Goal: Transaction & Acquisition: Purchase product/service

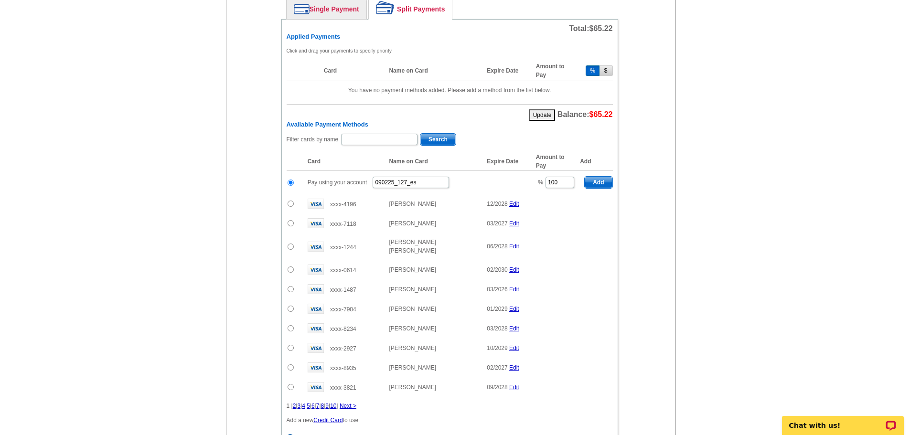
scroll to position [523, 0]
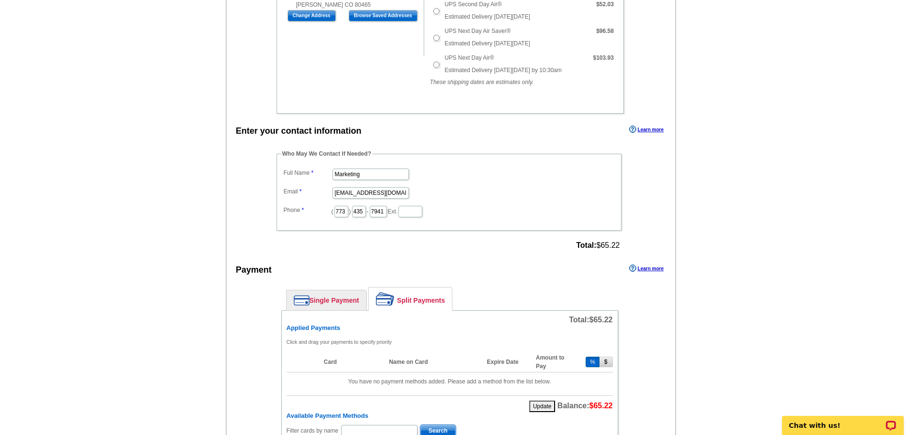
scroll to position [334, 0]
drag, startPoint x: 393, startPoint y: 173, endPoint x: 319, endPoint y: 177, distance: 74.1
click at [319, 177] on dd "Marketing" at bounding box center [448, 172] width 335 height 15
type input "Elizabeth Schwarz"
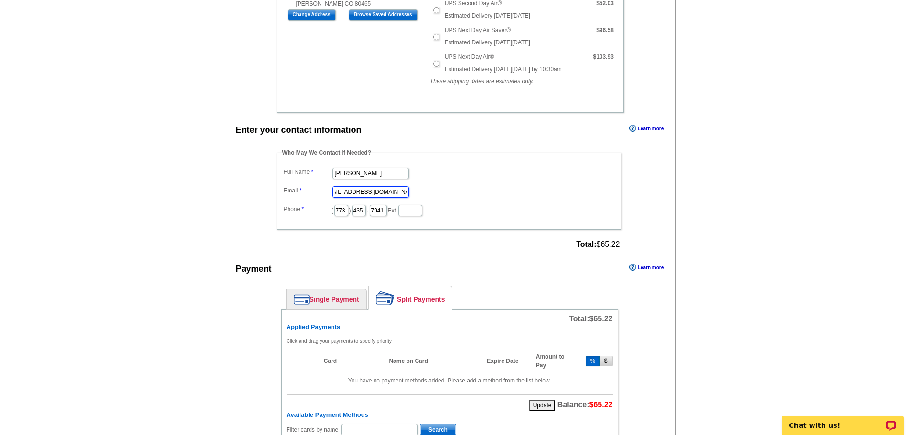
drag, startPoint x: 332, startPoint y: 189, endPoint x: 429, endPoint y: 189, distance: 96.9
click at [429, 189] on dd "marketing@guaranteedrate.com" at bounding box center [448, 191] width 335 height 15
type input "elizabeth.schwarz@rate.com"
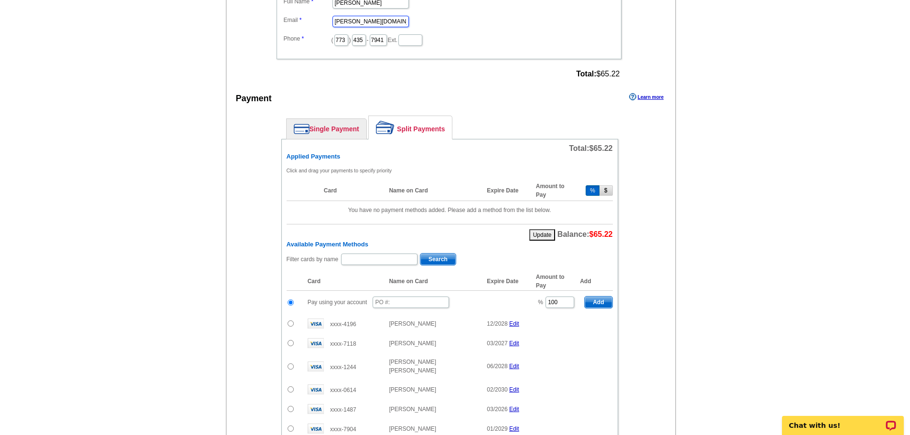
scroll to position [525, 0]
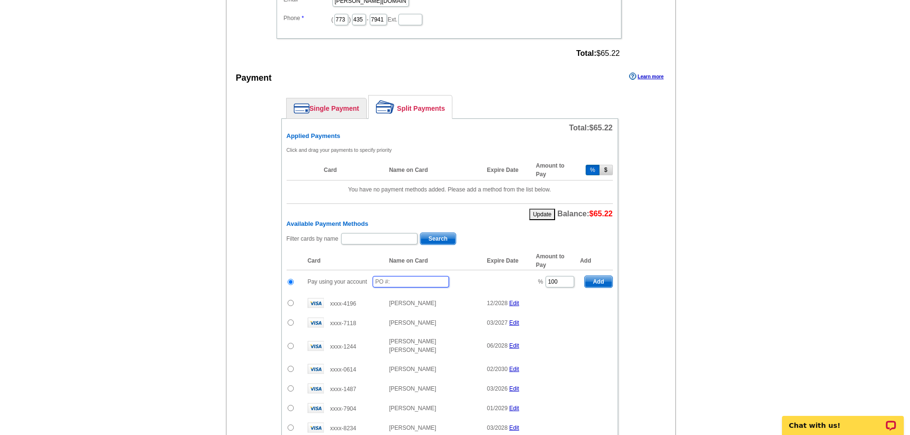
click at [394, 283] on input "text" at bounding box center [410, 281] width 76 height 11
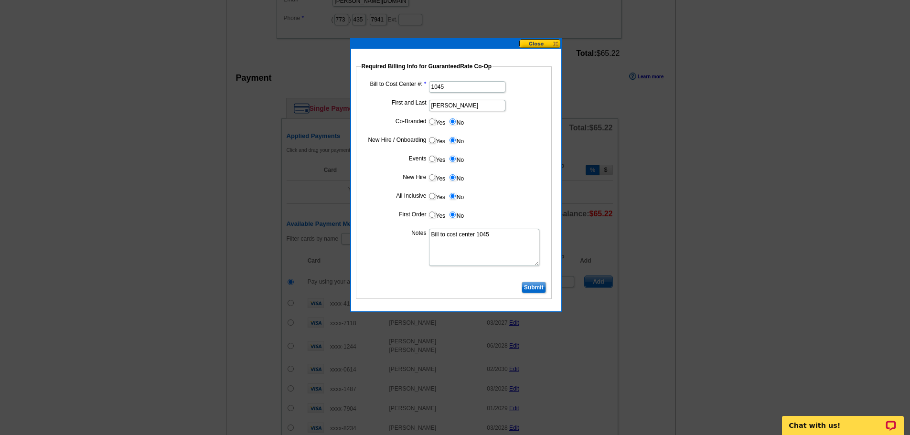
type input "090225_"
click at [539, 285] on input "Submit" at bounding box center [533, 287] width 24 height 11
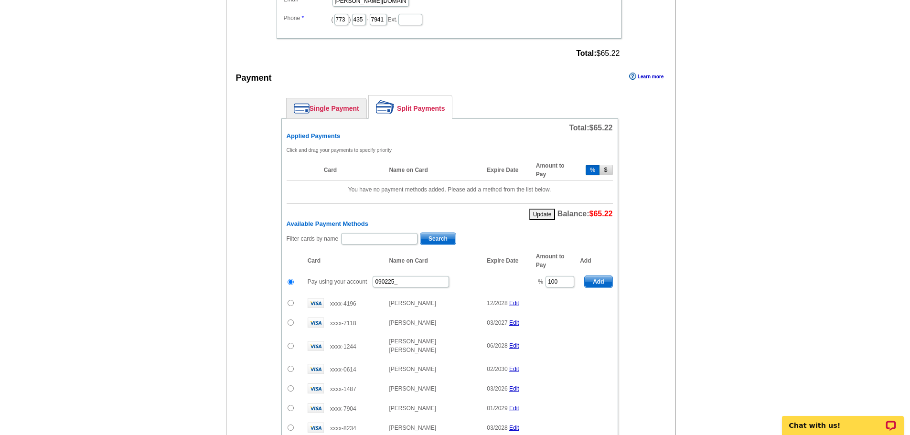
click at [598, 276] on span "Add" at bounding box center [597, 281] width 27 height 11
click at [425, 280] on input "090225_" at bounding box center [410, 281] width 76 height 11
radio input "false"
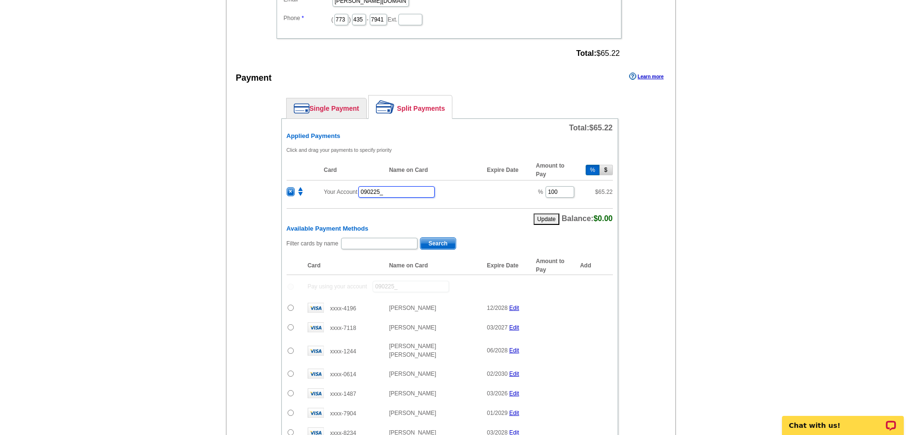
click at [408, 188] on input "090225_" at bounding box center [396, 191] width 76 height 11
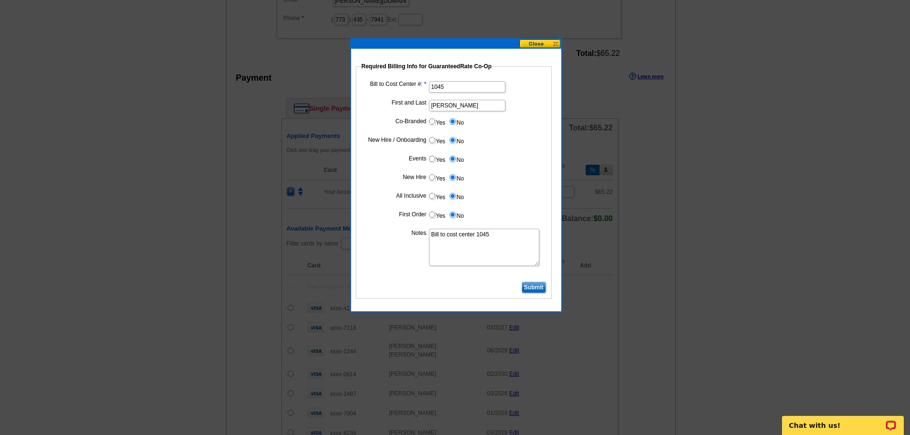
type input "090225_249_es"
click at [532, 285] on input "Submit" at bounding box center [533, 287] width 24 height 11
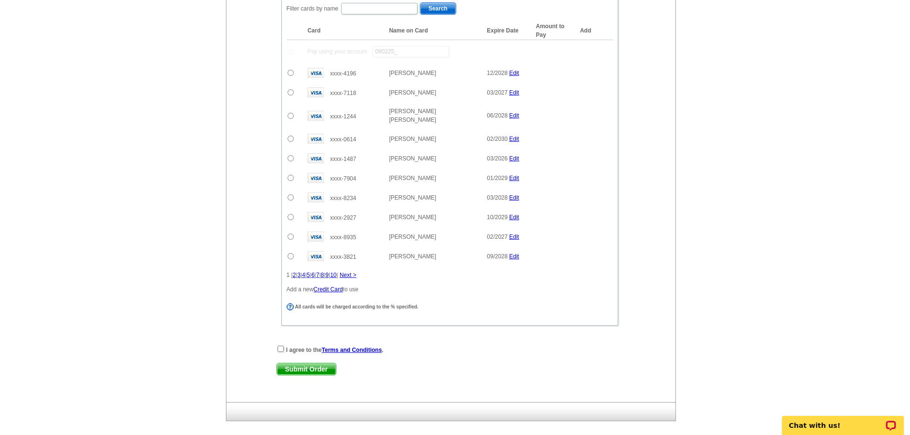
scroll to position [800, 0]
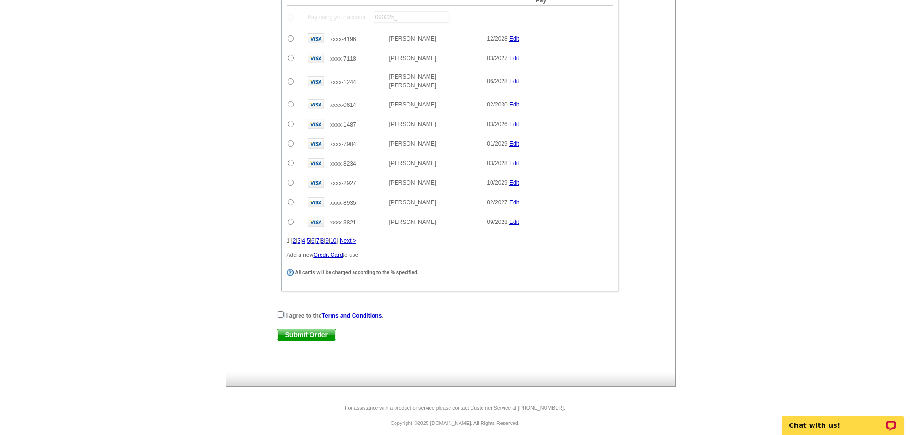
drag, startPoint x: 279, startPoint y: 307, endPoint x: 304, endPoint y: 303, distance: 25.1
click at [279, 311] on input "checkbox" at bounding box center [280, 314] width 6 height 6
checkbox input "true"
click at [302, 332] on span "Submit Order" at bounding box center [306, 334] width 59 height 11
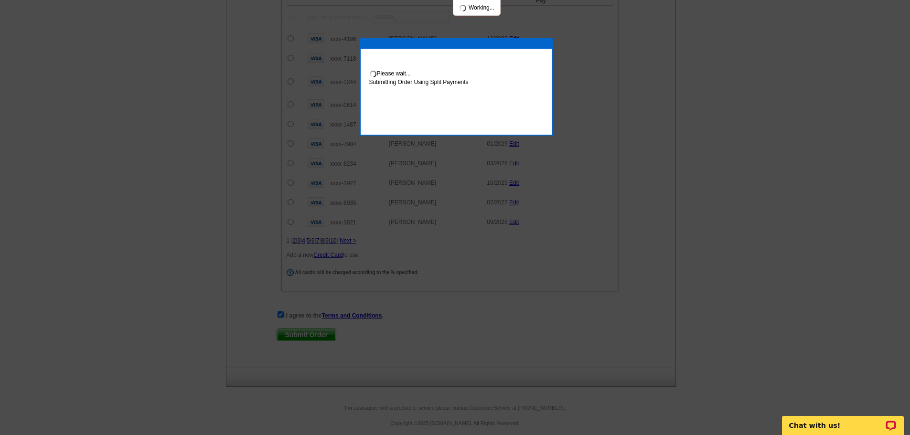
scroll to position [849, 0]
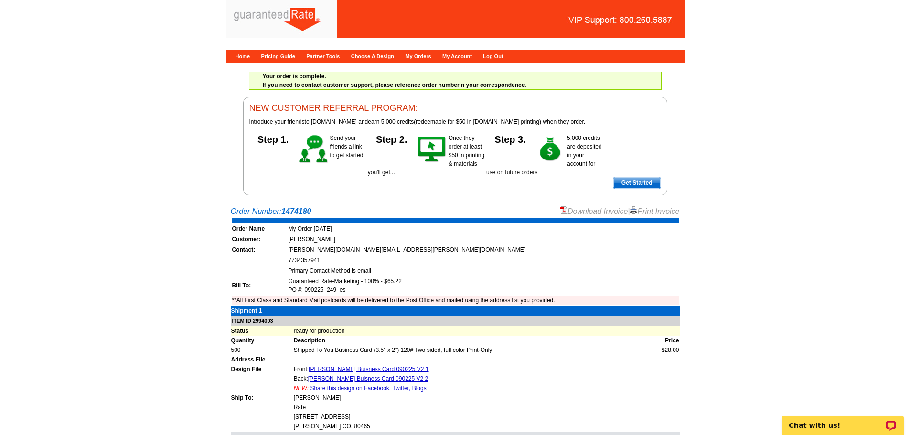
click at [566, 209] on link "Download Invoice" at bounding box center [594, 211] width 68 height 8
click at [260, 10] on div at bounding box center [357, 22] width 244 height 31
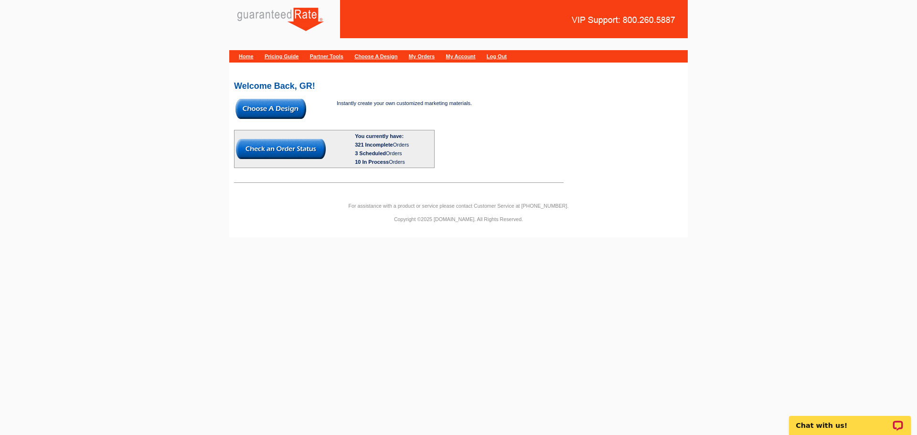
click at [262, 104] on img at bounding box center [270, 109] width 71 height 20
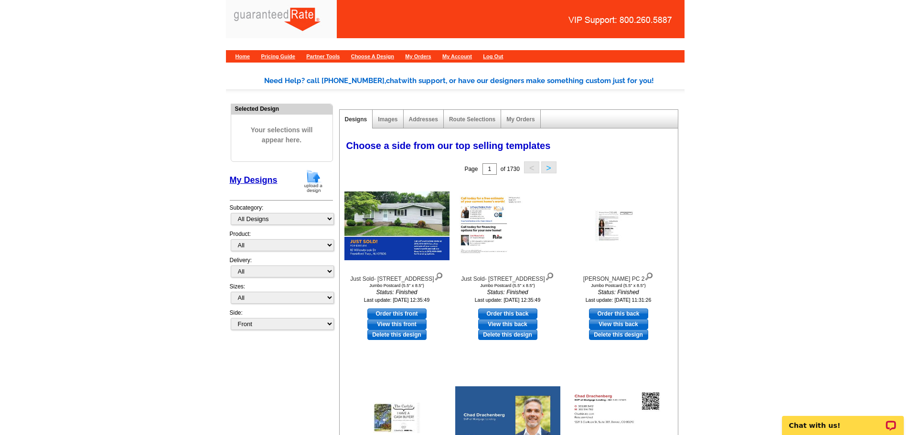
click at [316, 181] on img at bounding box center [313, 181] width 25 height 24
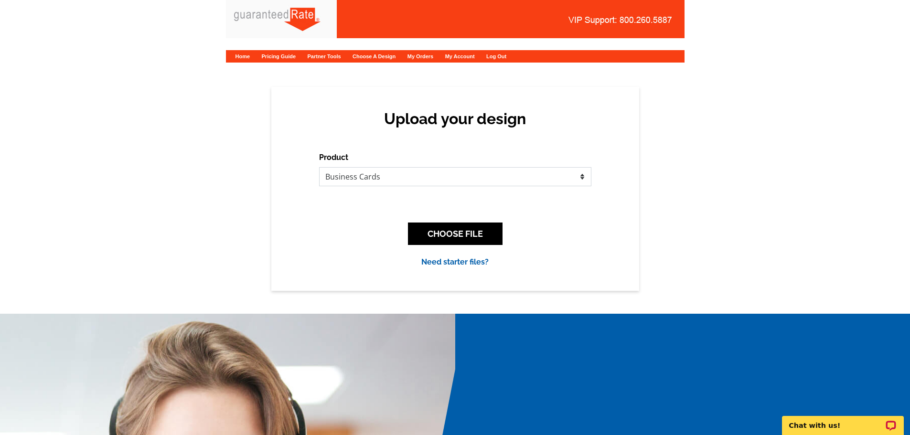
click at [352, 174] on select "Please select the type of file... Postcards Calendars Business Cards Letters an…" at bounding box center [455, 176] width 272 height 19
select select "1"
click at [319, 167] on select "Please select the type of file... Postcards Calendars Business Cards Letters an…" at bounding box center [455, 176] width 272 height 19
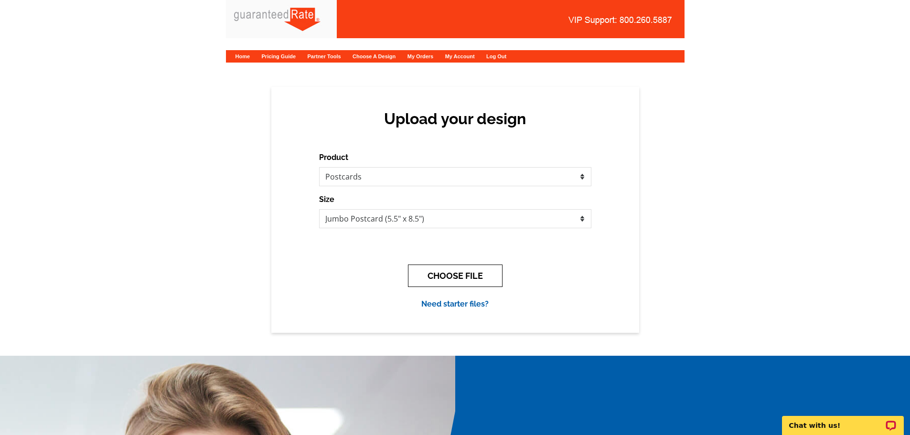
click at [458, 272] on button "CHOOSE FILE" at bounding box center [455, 276] width 95 height 22
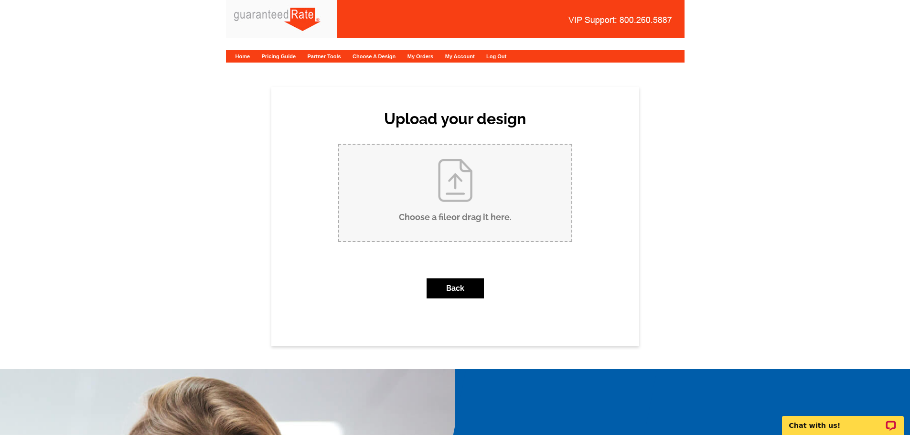
click at [454, 201] on input "Choose a file or drag it here ." at bounding box center [455, 193] width 232 height 96
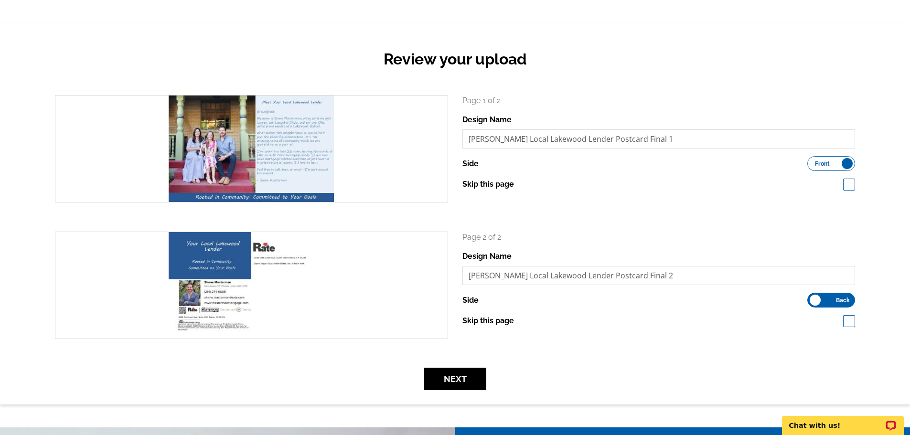
scroll to position [143, 0]
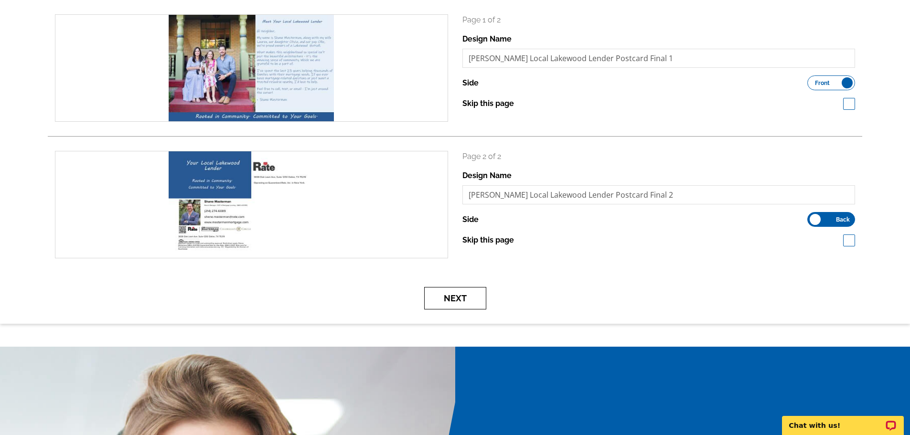
click at [442, 303] on button "Next" at bounding box center [455, 298] width 62 height 22
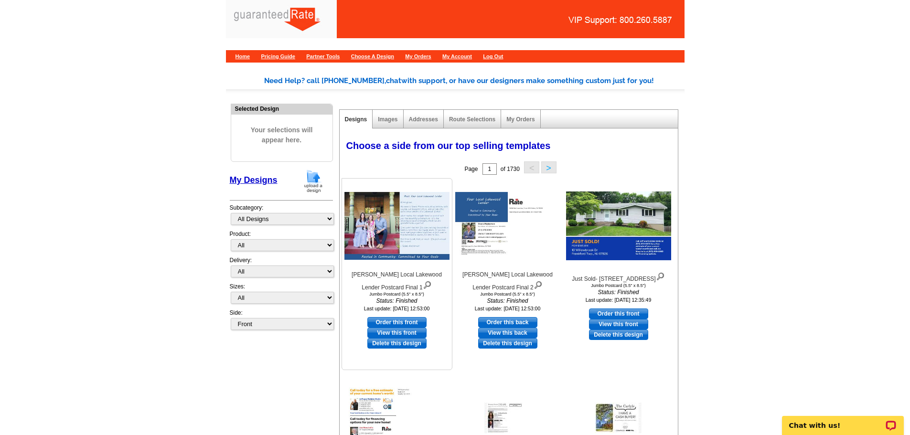
click at [390, 323] on link "Order this front" at bounding box center [396, 322] width 59 height 11
select select "2"
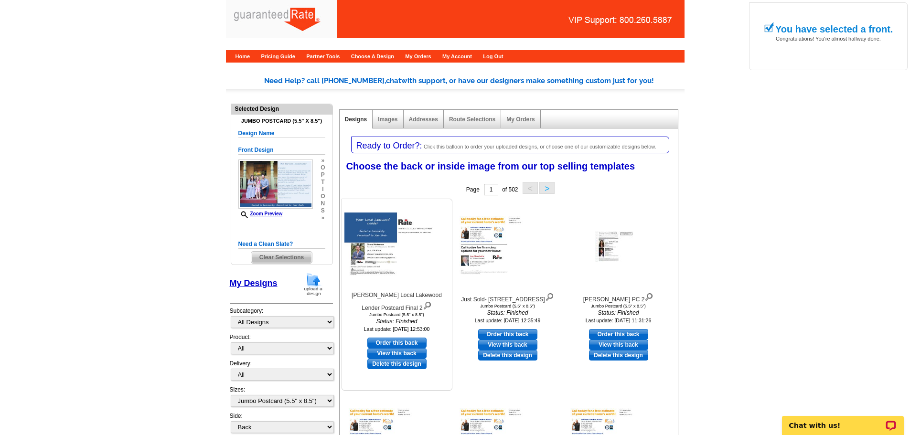
click at [399, 339] on link "Order this back" at bounding box center [396, 343] width 59 height 11
select select "front"
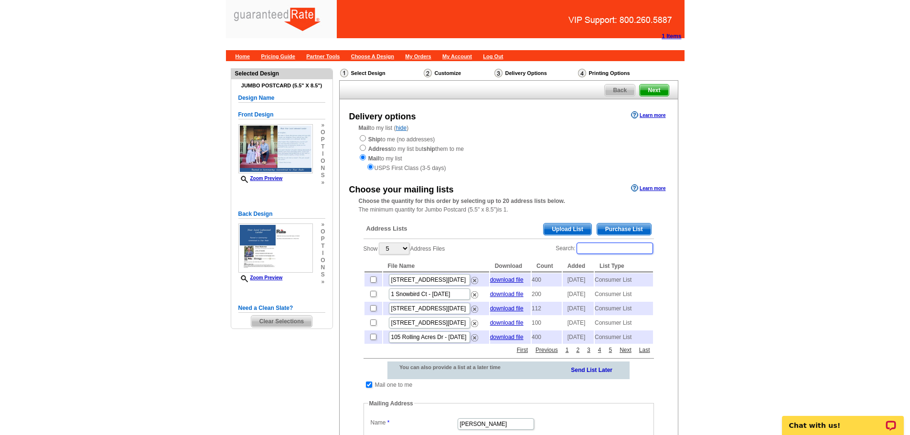
click at [595, 245] on input "Search:" at bounding box center [614, 248] width 76 height 11
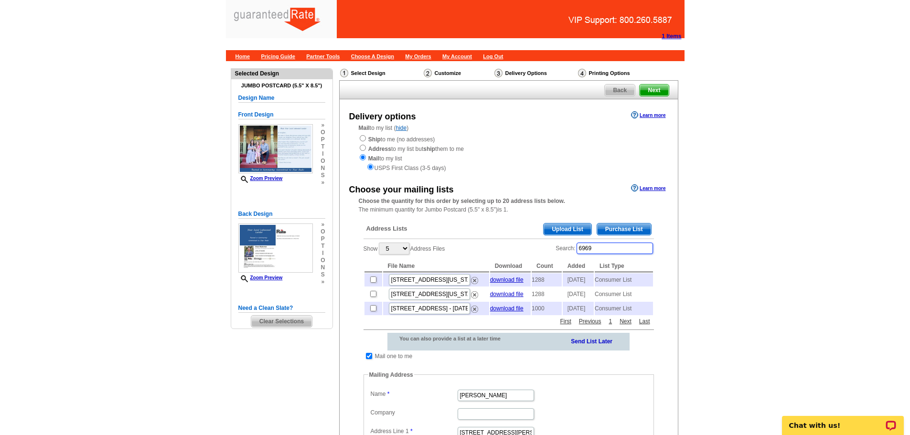
type input "6969"
click at [500, 244] on div "Show 5 10 25 50 100 Address Files Search: 6969 File Name Download Count Added L…" at bounding box center [508, 279] width 290 height 74
click at [372, 280] on input "checkbox" at bounding box center [373, 279] width 6 height 6
checkbox input "true"
drag, startPoint x: 606, startPoint y: 248, endPoint x: 564, endPoint y: 248, distance: 42.0
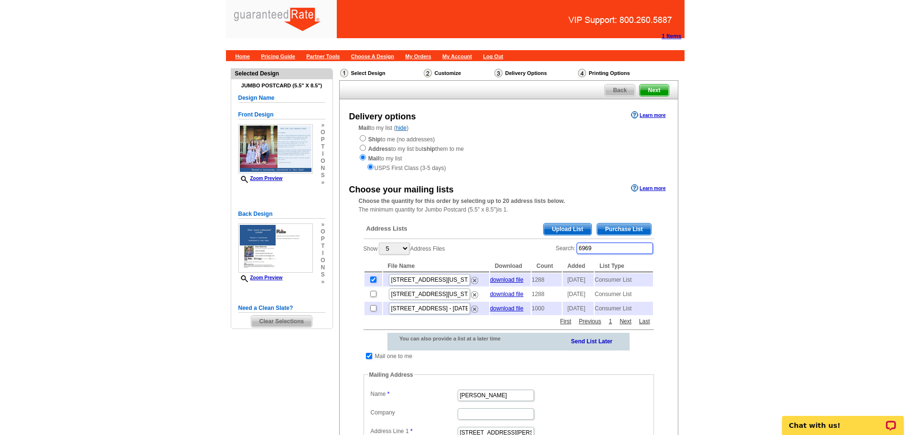
click at [564, 248] on label "Search: 6969" at bounding box center [604, 248] width 98 height 13
click at [723, 270] on main "Need Help? call 800-260-5887, chat with support, or have our designers make som…" at bounding box center [455, 400] width 910 height 679
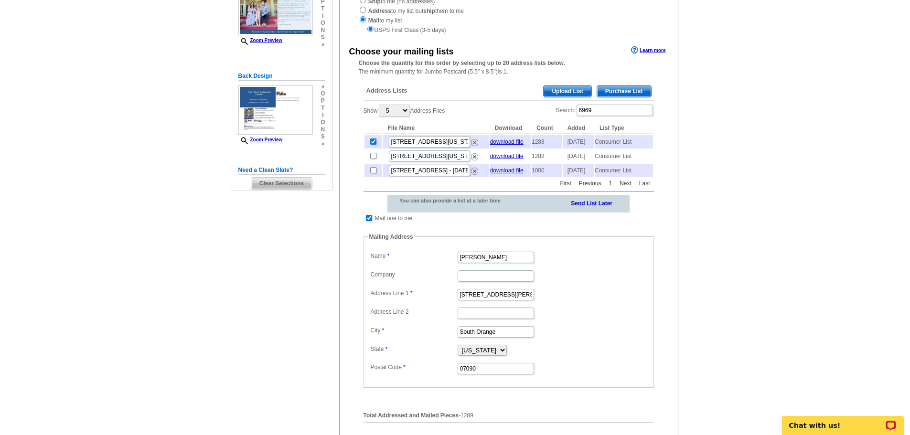
scroll to position [143, 0]
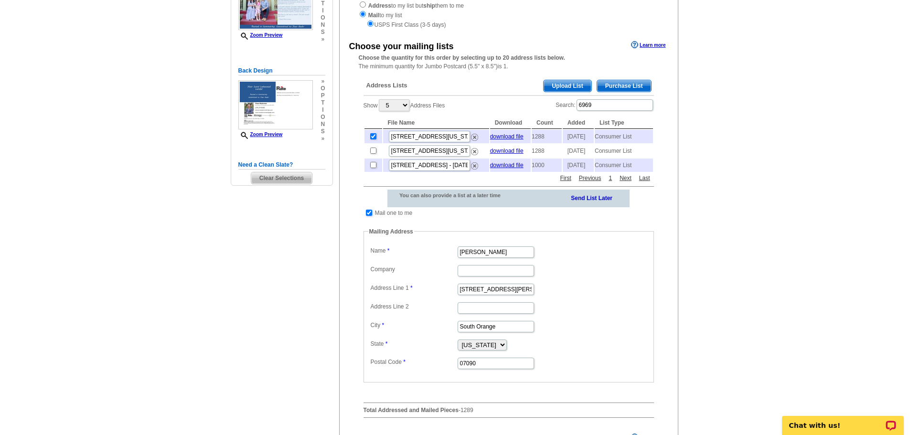
click at [370, 216] on input "checkbox" at bounding box center [369, 213] width 6 height 6
checkbox input "false"
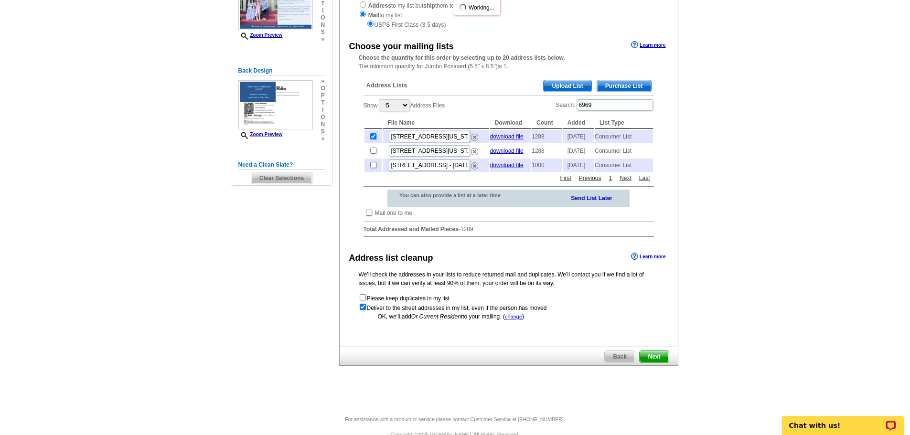
click at [657, 362] on span "Next" at bounding box center [653, 356] width 29 height 11
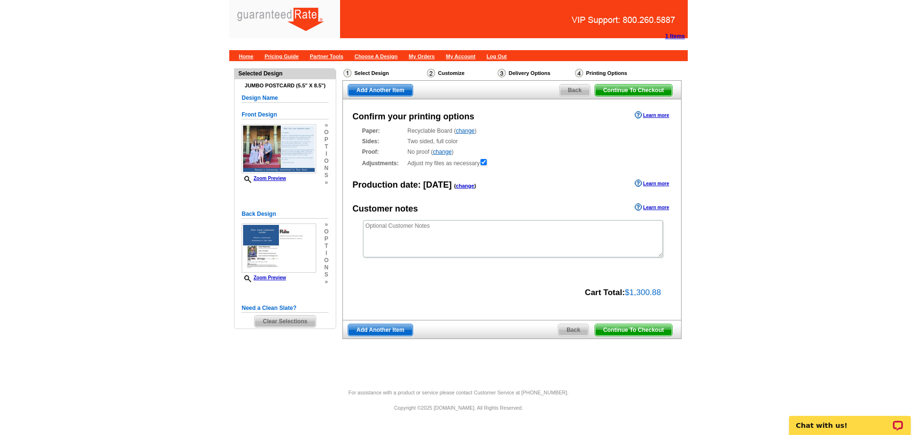
click at [574, 331] on span "Back" at bounding box center [573, 329] width 30 height 11
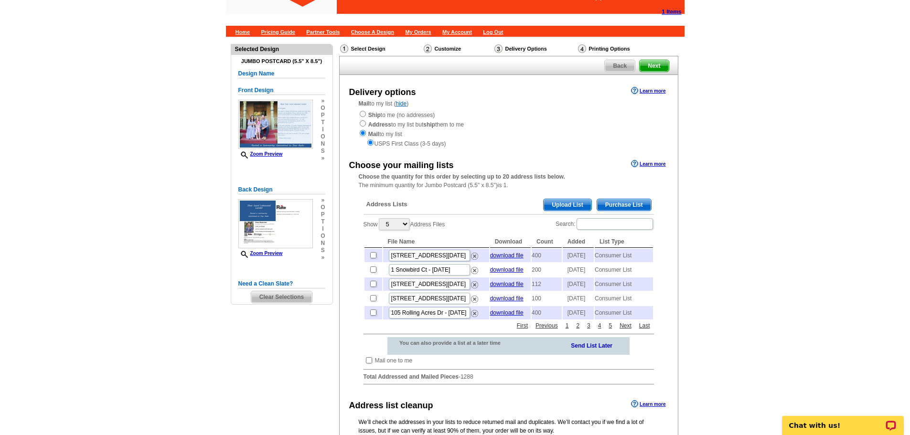
scroll to position [48, 0]
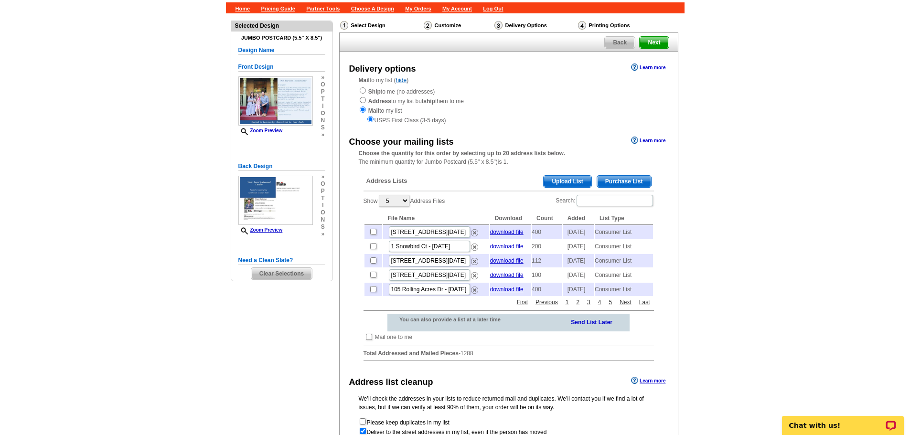
click at [614, 183] on span "Purchase List" at bounding box center [624, 181] width 54 height 11
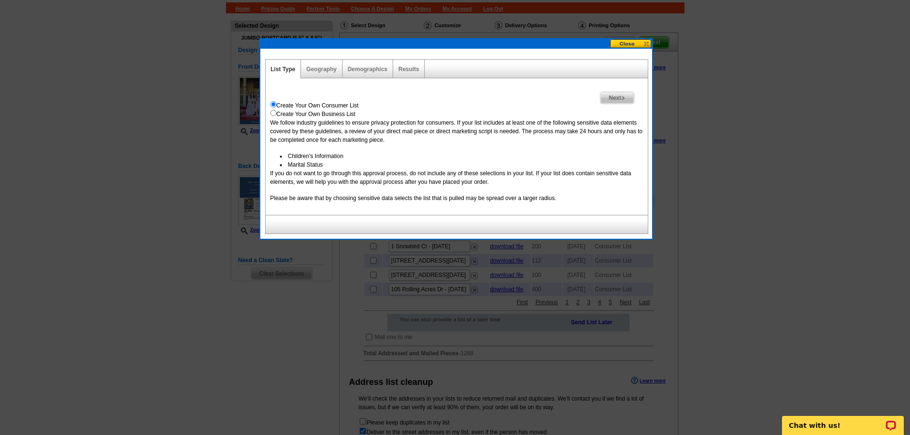
click at [617, 99] on span "Next" at bounding box center [616, 97] width 33 height 11
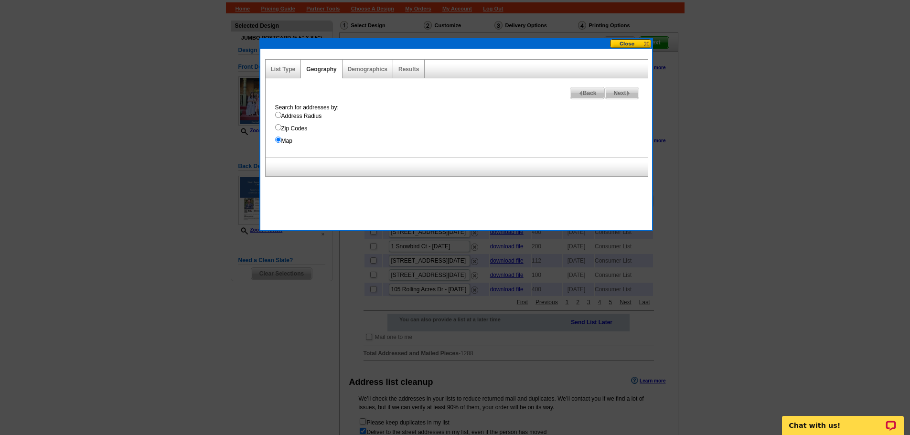
click at [275, 115] on input "Address Radius" at bounding box center [278, 115] width 6 height 6
radio input "true"
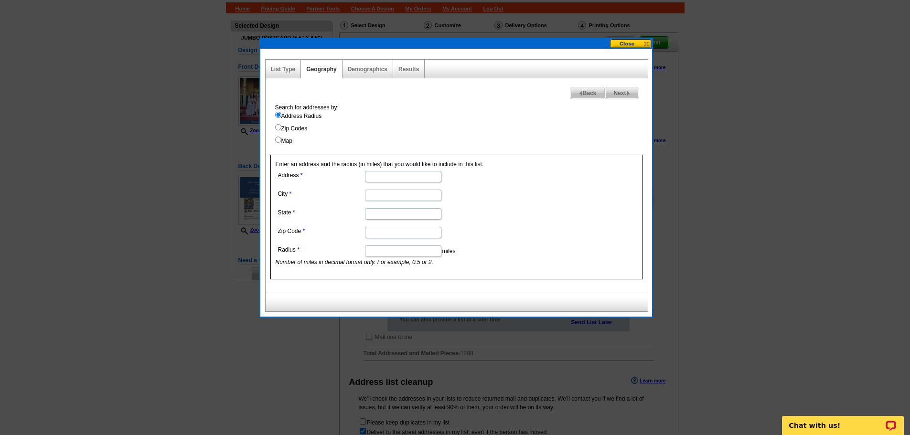
click at [400, 177] on input "Address" at bounding box center [403, 176] width 76 height 11
type input "6969 Lakewood Blvd"
click at [371, 193] on input "City" at bounding box center [403, 195] width 76 height 11
click at [586, 184] on form "Address 6969 Lakewood Blvd City State Zip Code Radius miles Number of miles in …" at bounding box center [457, 218] width 362 height 98
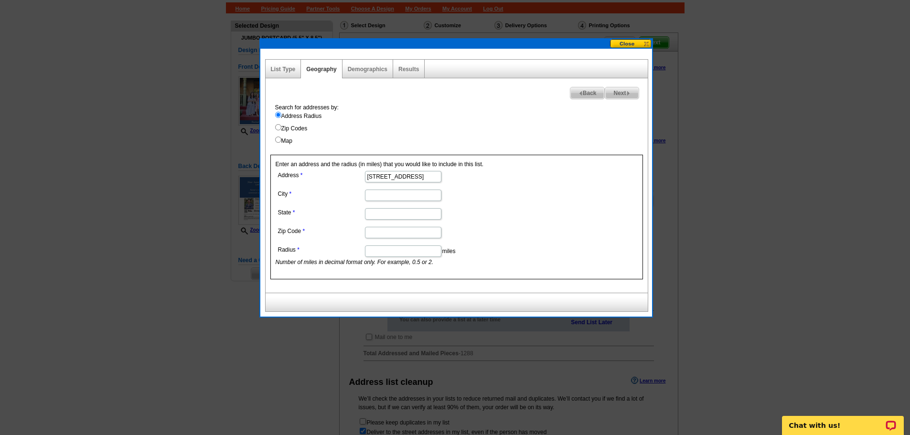
click at [276, 140] on input "Map" at bounding box center [278, 140] width 6 height 6
radio input "true"
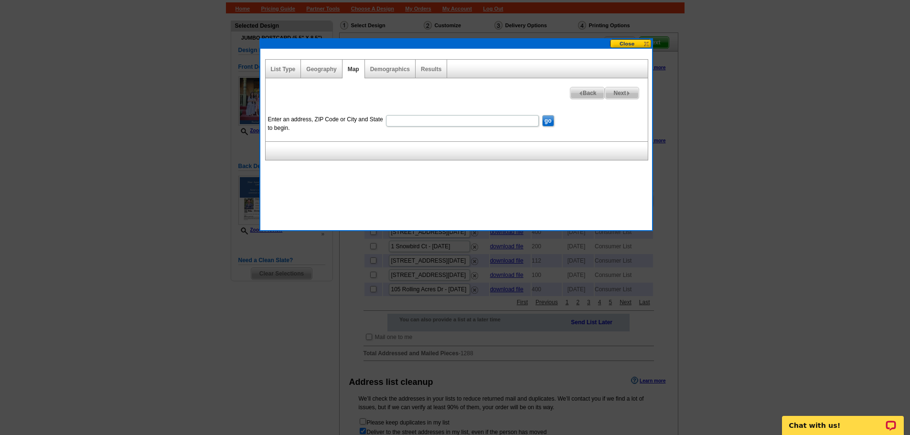
click at [414, 117] on input "Enter an address, ZIP Code or City and State to begin." at bounding box center [462, 120] width 153 height 11
type input "6969 Lakewood Blvd"
click at [552, 119] on input "go" at bounding box center [548, 120] width 12 height 11
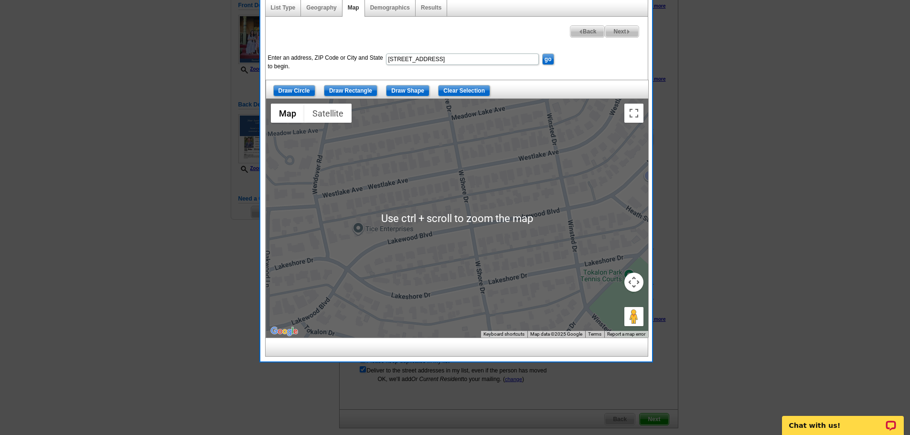
scroll to position [48, 0]
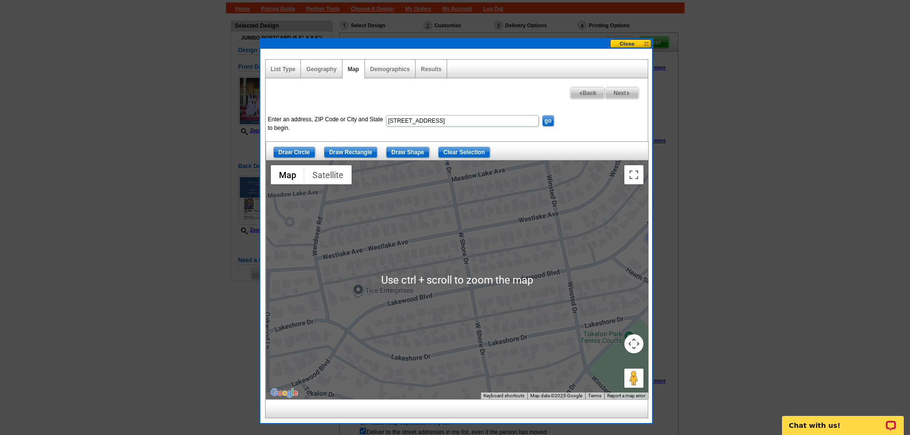
click at [632, 344] on button "Map camera controls" at bounding box center [633, 343] width 19 height 19
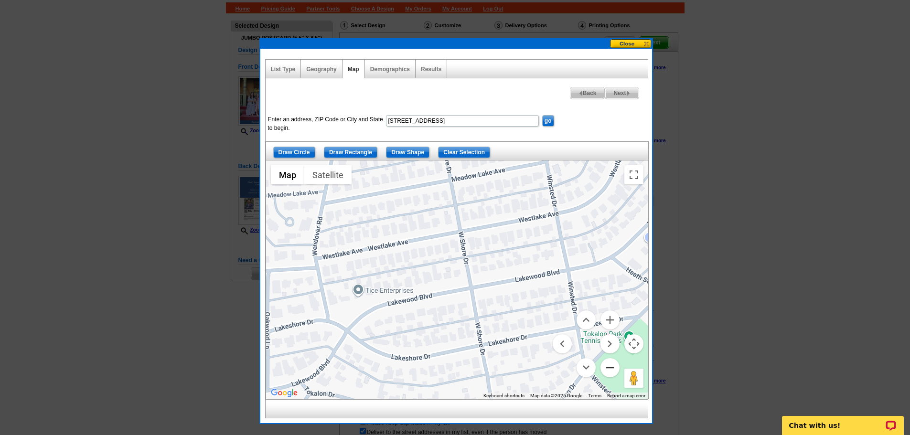
click at [610, 365] on button "Zoom out" at bounding box center [609, 367] width 19 height 19
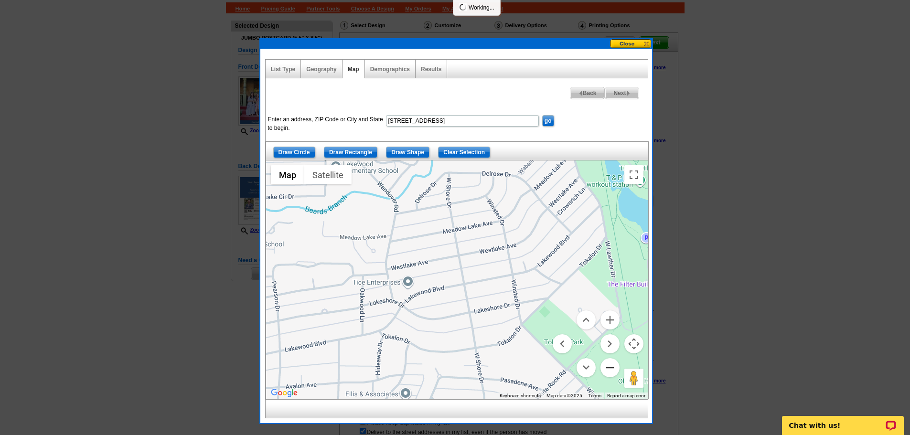
click at [610, 365] on button "Zoom out" at bounding box center [609, 367] width 19 height 19
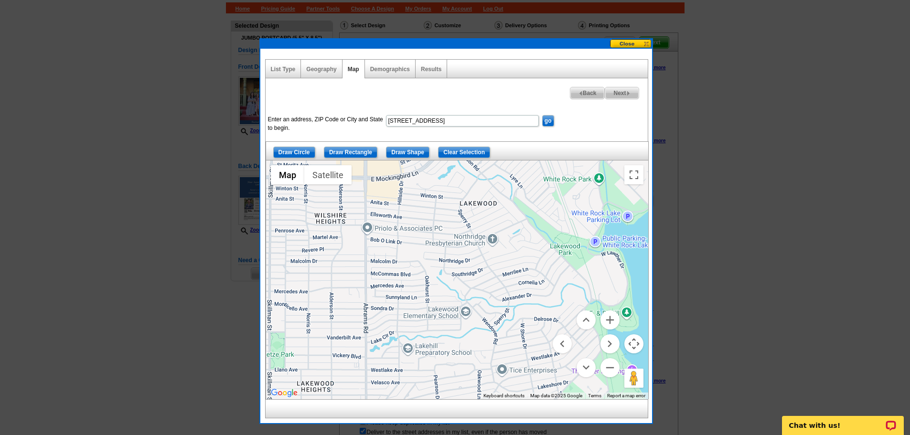
drag, startPoint x: 480, startPoint y: 254, endPoint x: 551, endPoint y: 349, distance: 117.8
click at [551, 349] on div at bounding box center [457, 279] width 382 height 239
click at [606, 368] on button "Zoom out" at bounding box center [609, 367] width 19 height 19
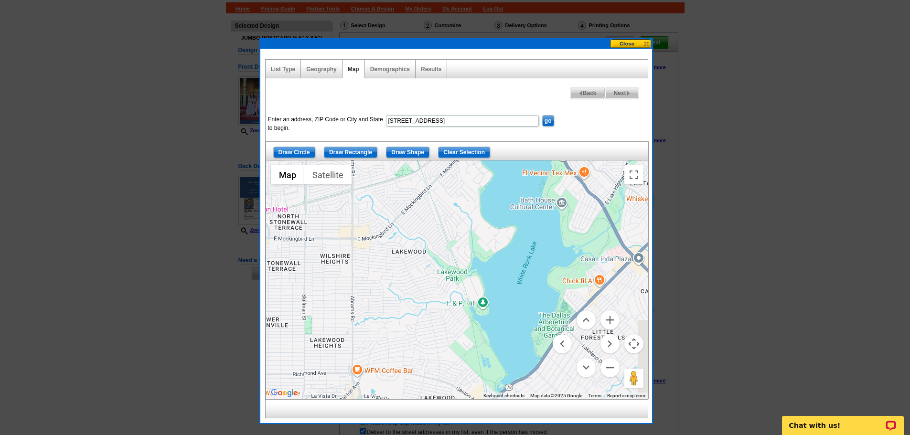
drag, startPoint x: 513, startPoint y: 281, endPoint x: 454, endPoint y: 292, distance: 59.8
click at [454, 292] on div at bounding box center [457, 279] width 382 height 239
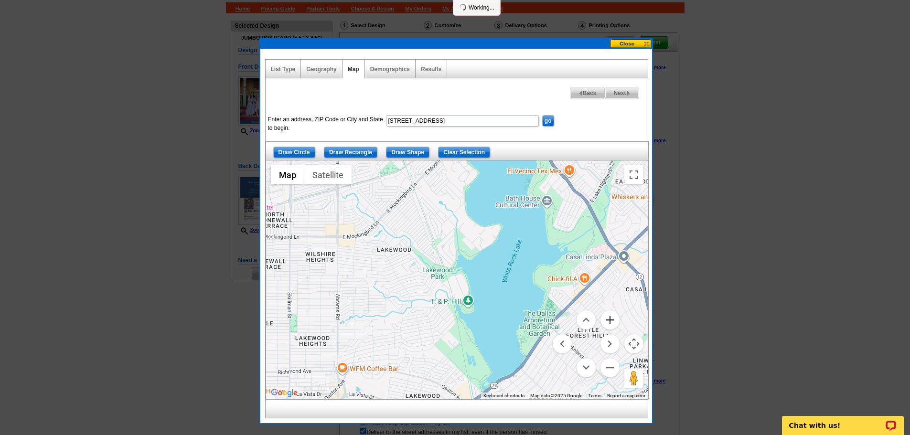
click at [607, 321] on button "Zoom in" at bounding box center [609, 319] width 19 height 19
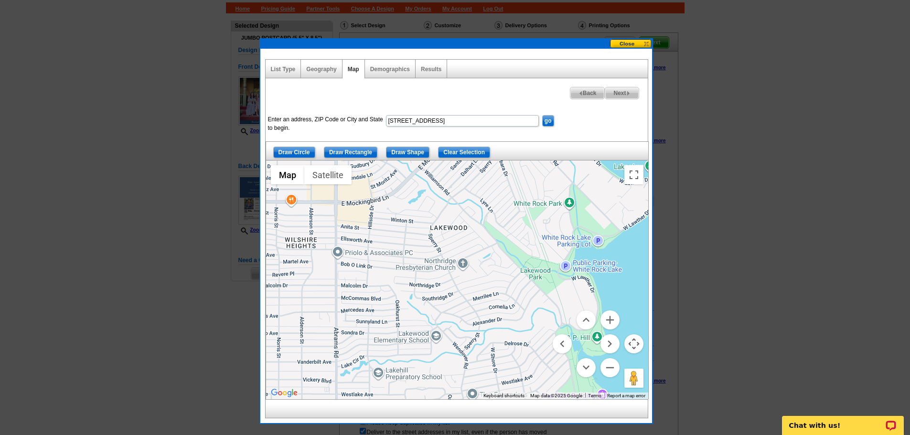
drag, startPoint x: 454, startPoint y: 244, endPoint x: 520, endPoint y: 244, distance: 65.9
click at [520, 244] on div at bounding box center [457, 279] width 382 height 239
click at [408, 151] on input "Draw Shape" at bounding box center [407, 152] width 43 height 11
click at [335, 375] on div at bounding box center [457, 279] width 382 height 239
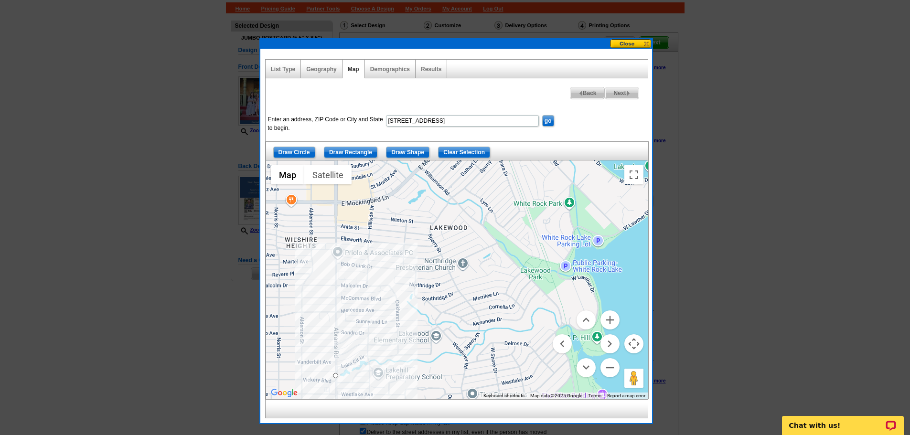
click at [336, 282] on div at bounding box center [457, 279] width 382 height 239
click at [336, 201] on div at bounding box center [457, 279] width 382 height 239
click at [384, 198] on div at bounding box center [457, 279] width 382 height 239
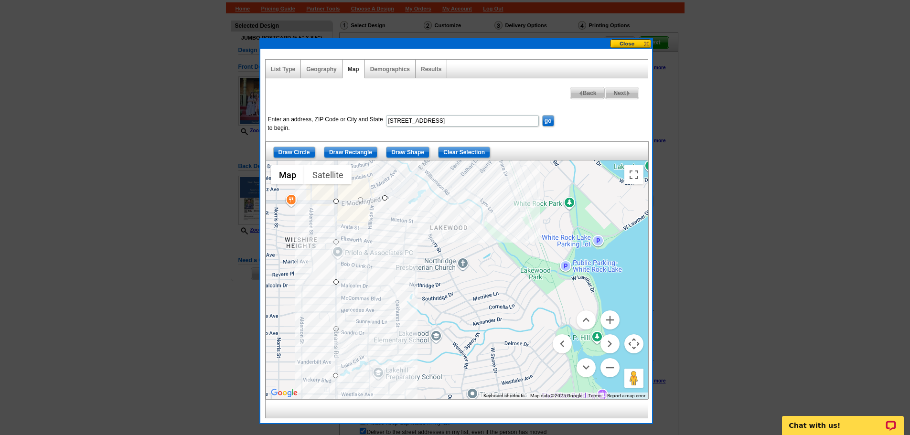
click at [418, 166] on div at bounding box center [457, 279] width 382 height 239
click at [479, 223] on div at bounding box center [457, 279] width 382 height 239
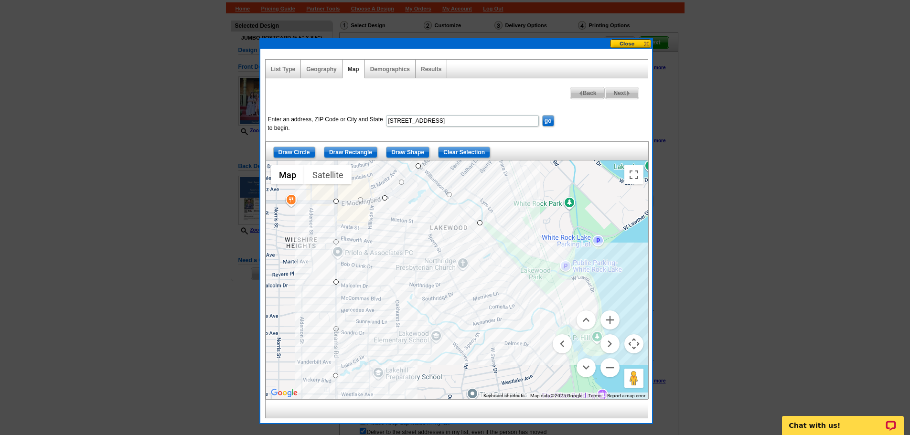
click at [555, 303] on div at bounding box center [457, 279] width 382 height 239
click at [479, 345] on div at bounding box center [457, 279] width 382 height 239
click at [417, 361] on div at bounding box center [457, 279] width 382 height 239
click at [334, 377] on div at bounding box center [457, 279] width 382 height 239
drag, startPoint x: 335, startPoint y: 202, endPoint x: 337, endPoint y: 207, distance: 5.6
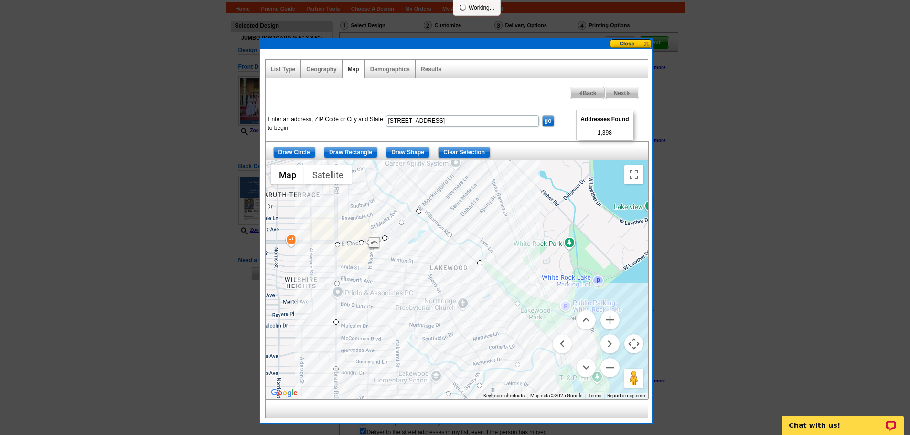
drag, startPoint x: 419, startPoint y: 168, endPoint x: 419, endPoint y: 214, distance: 46.3
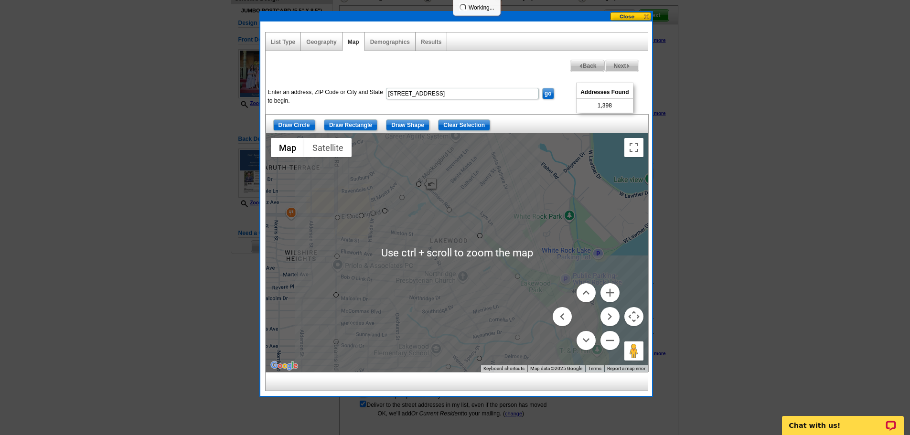
scroll to position [96, 0]
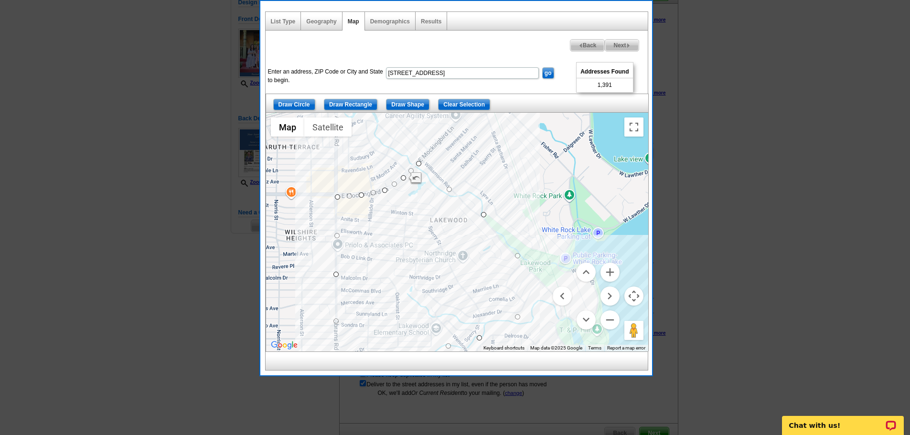
drag, startPoint x: 480, startPoint y: 214, endPoint x: 485, endPoint y: 214, distance: 5.3
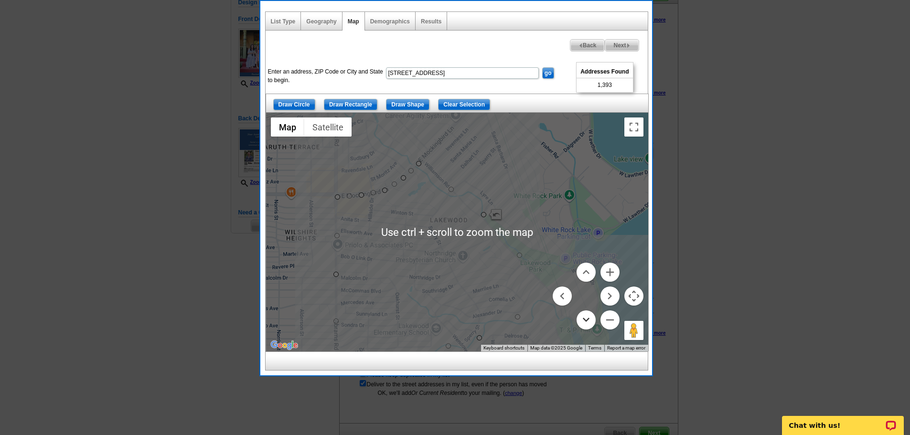
click at [592, 313] on button "Move down" at bounding box center [585, 319] width 19 height 19
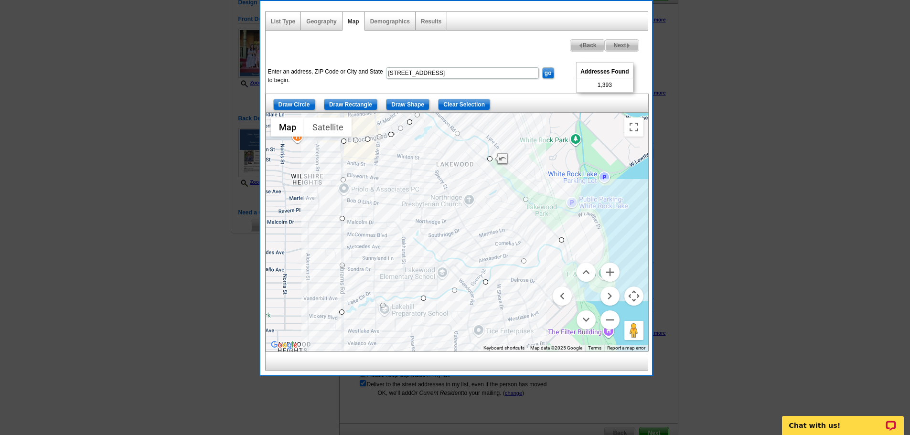
drag, startPoint x: 399, startPoint y: 249, endPoint x: 405, endPoint y: 316, distance: 66.7
click at [405, 316] on div at bounding box center [457, 232] width 382 height 239
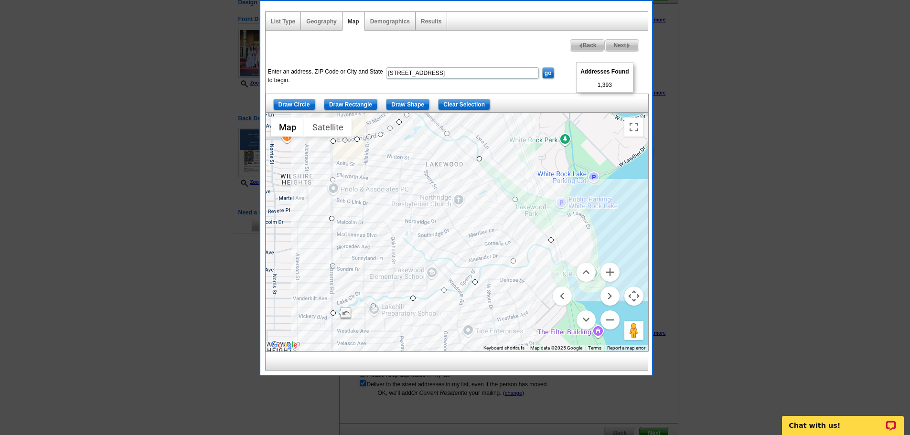
drag, startPoint x: 563, startPoint y: 243, endPoint x: 554, endPoint y: 244, distance: 9.2
click at [554, 244] on div at bounding box center [457, 232] width 382 height 239
drag, startPoint x: 551, startPoint y: 240, endPoint x: 566, endPoint y: 254, distance: 20.9
click at [627, 47] on img at bounding box center [628, 45] width 4 height 4
select select
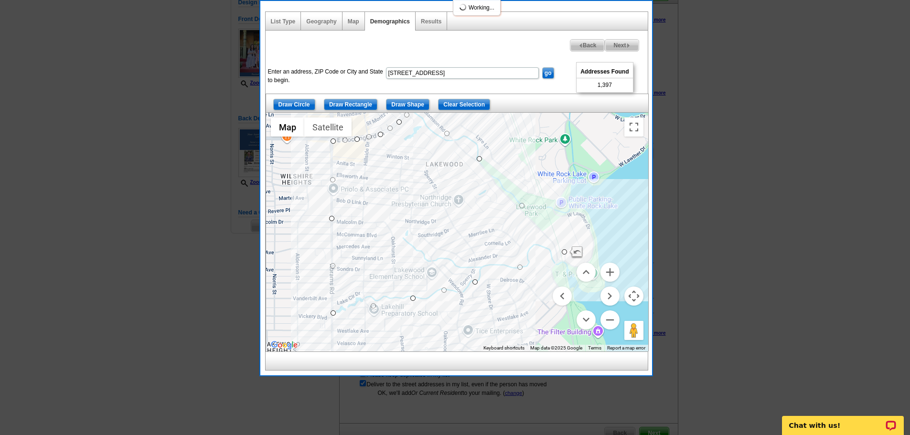
select select
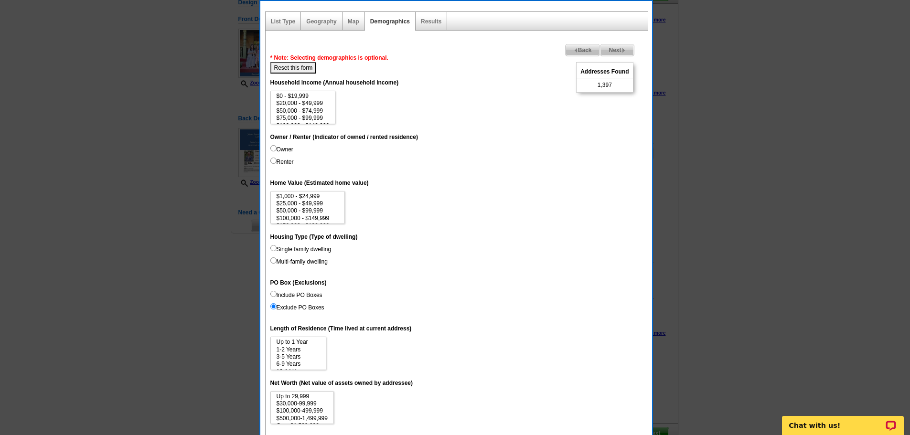
click at [623, 49] on img at bounding box center [623, 50] width 4 height 4
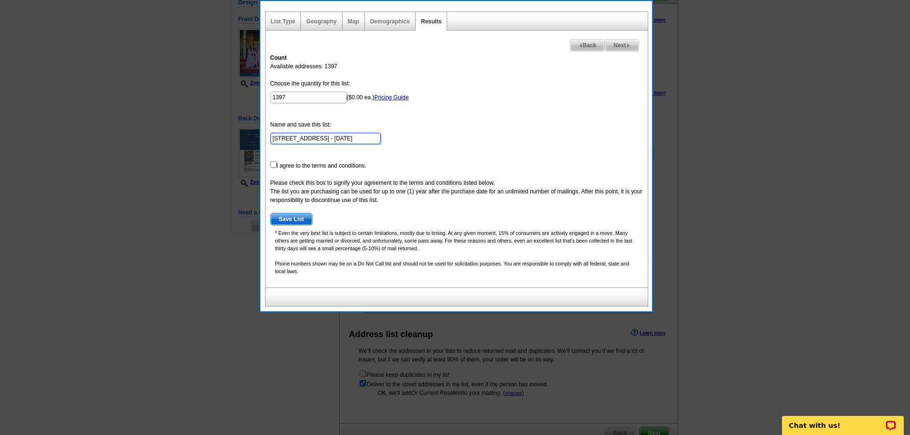
drag, startPoint x: 325, startPoint y: 137, endPoint x: 387, endPoint y: 138, distance: 62.1
click at [325, 137] on input "6969 Lakewood Blvd - Sep 02" at bounding box center [325, 138] width 110 height 11
type input "6969 Lakewood Blvd Further North - Sep 02"
click at [273, 167] on input "checkbox" at bounding box center [273, 164] width 6 height 6
checkbox input "true"
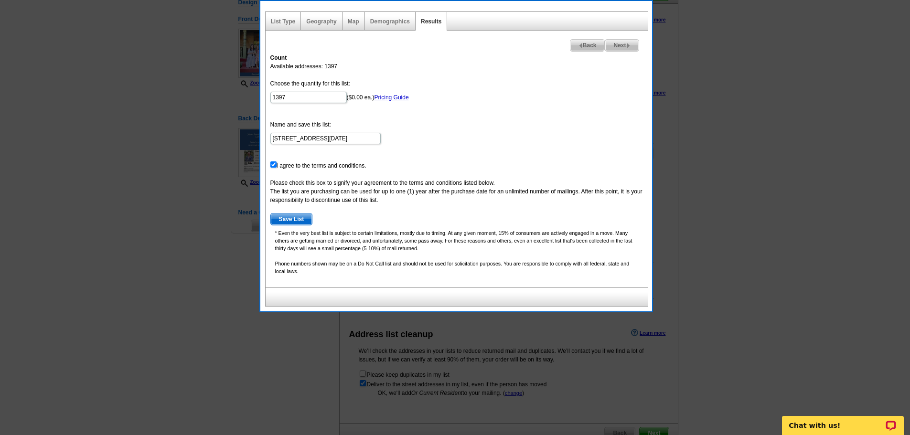
click at [293, 218] on span "Save List" at bounding box center [292, 218] width 42 height 11
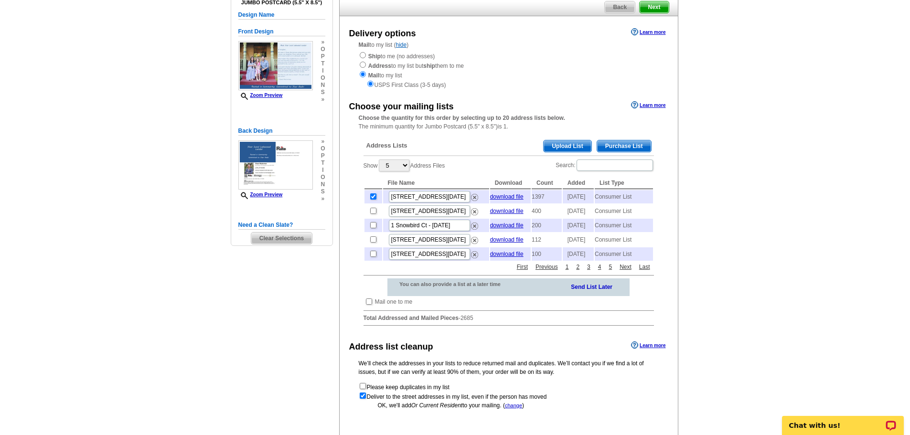
scroll to position [210, 0]
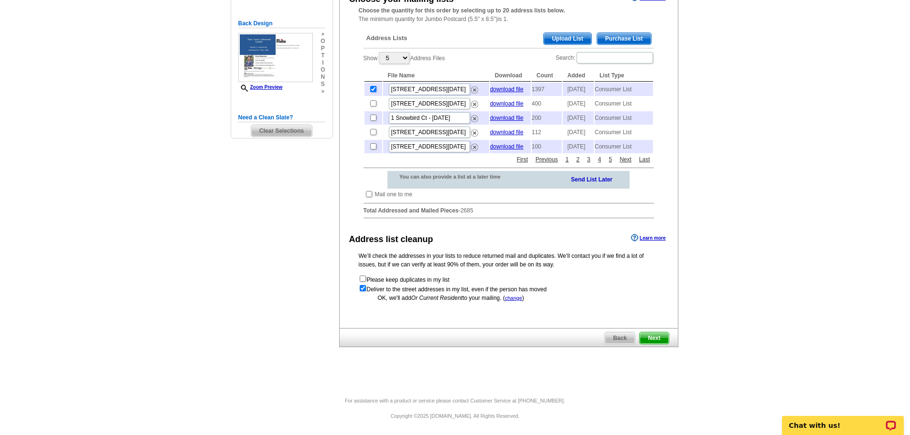
click at [659, 338] on span "Next" at bounding box center [653, 337] width 29 height 11
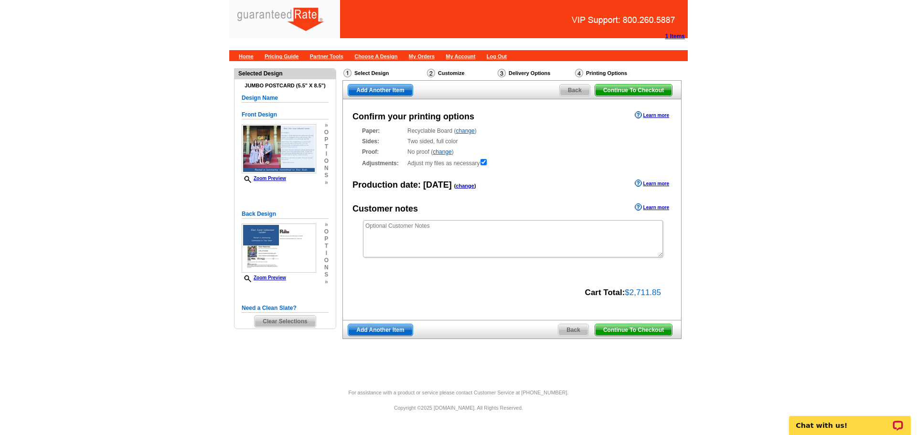
click at [637, 332] on span "Continue To Checkout" at bounding box center [633, 329] width 77 height 11
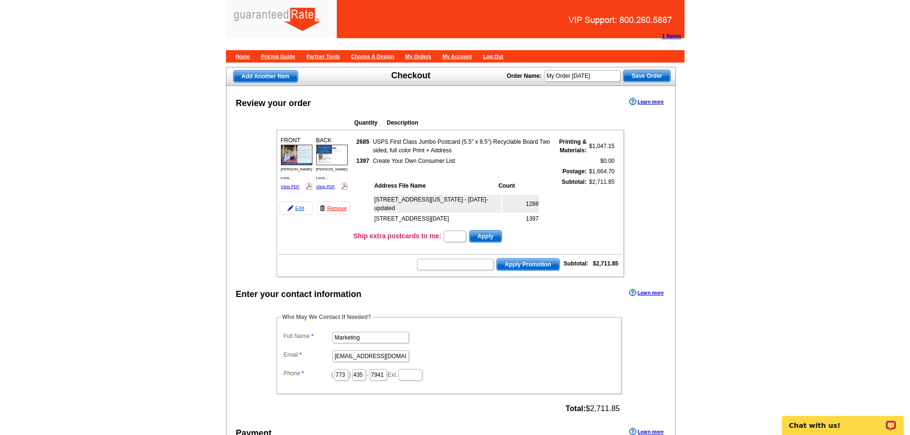
click at [298, 208] on link "Edit" at bounding box center [295, 208] width 33 height 13
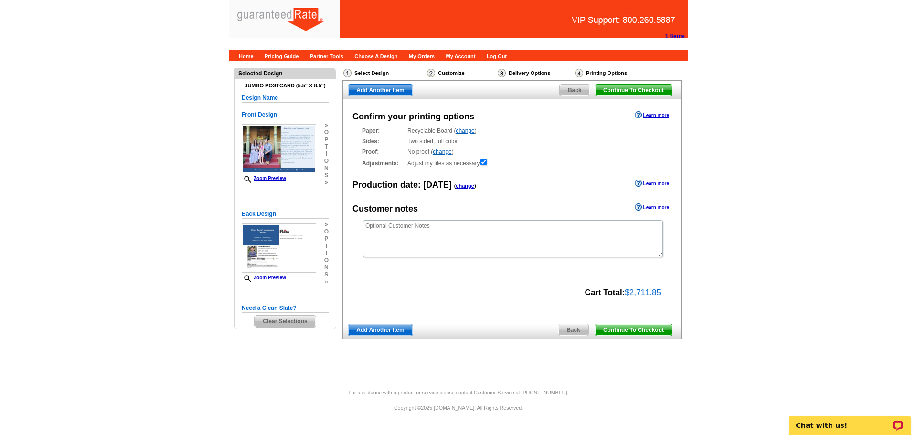
click at [562, 334] on span "Back" at bounding box center [573, 329] width 30 height 11
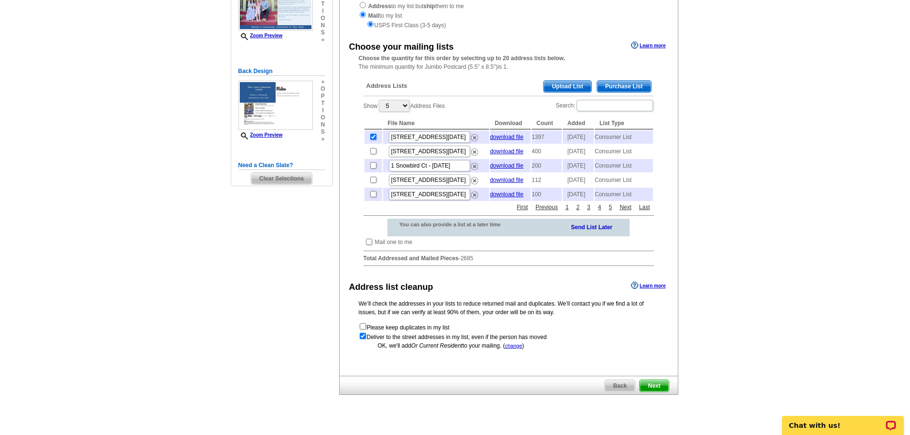
scroll to position [143, 0]
click at [608, 104] on input "Search:" at bounding box center [614, 104] width 76 height 11
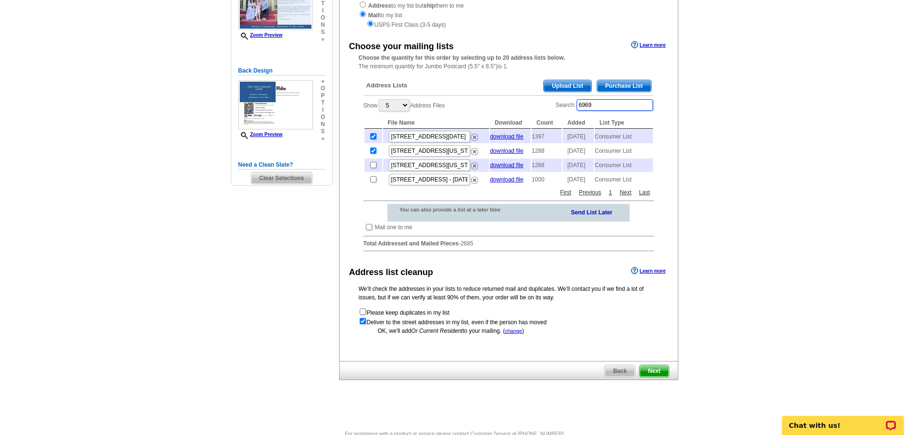
type input "6969"
click at [373, 154] on input "checkbox" at bounding box center [373, 151] width 6 height 6
checkbox input "false"
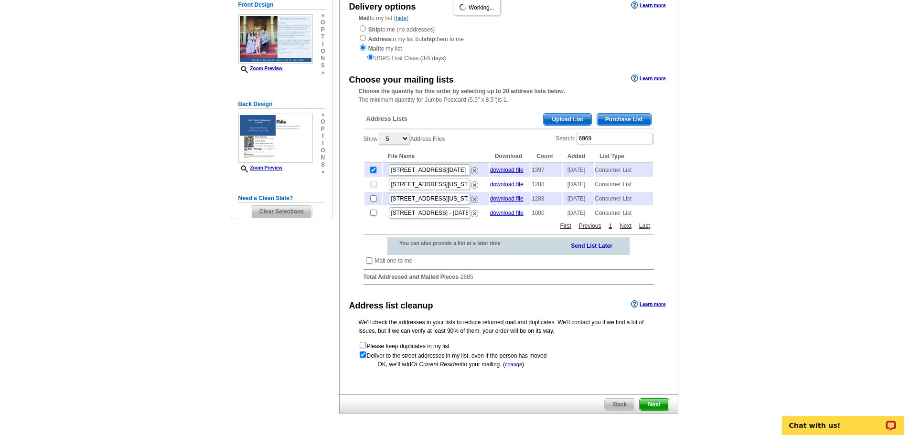
scroll to position [96, 0]
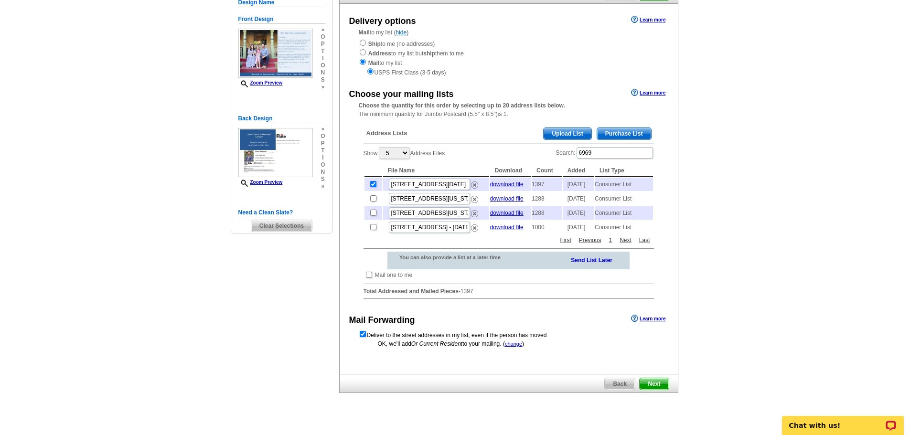
click at [664, 390] on span "Next" at bounding box center [653, 383] width 29 height 11
